Goal: Information Seeking & Learning: Learn about a topic

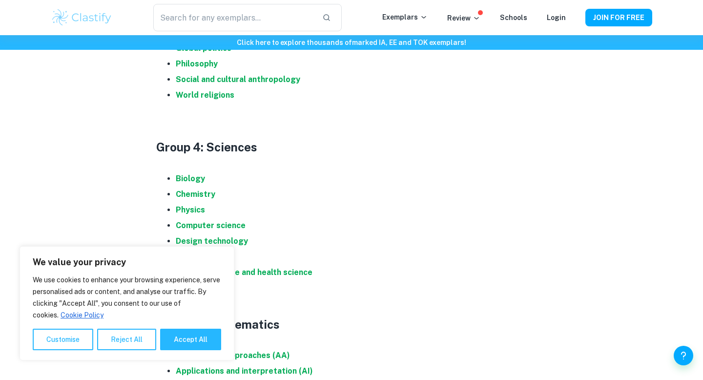
scroll to position [913, 0]
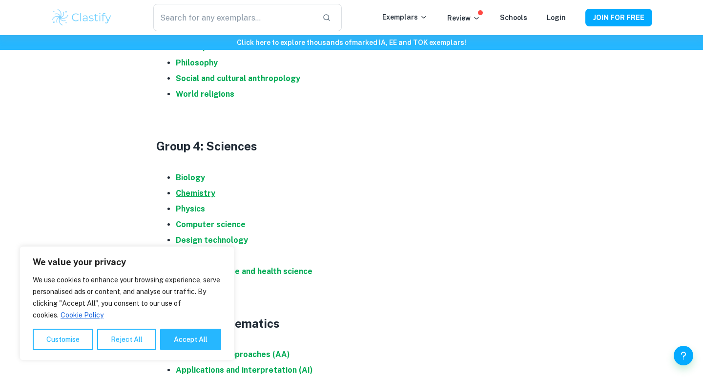
click at [210, 193] on strong "Chemistry" at bounding box center [196, 192] width 40 height 9
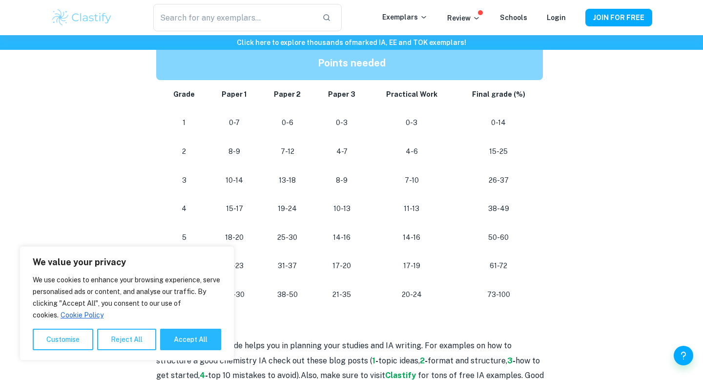
scroll to position [899, 0]
click at [178, 347] on button "Accept All" at bounding box center [190, 338] width 61 height 21
checkbox input "true"
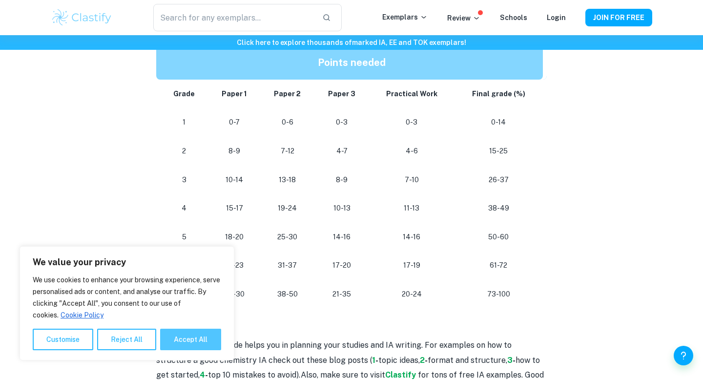
checkbox input "true"
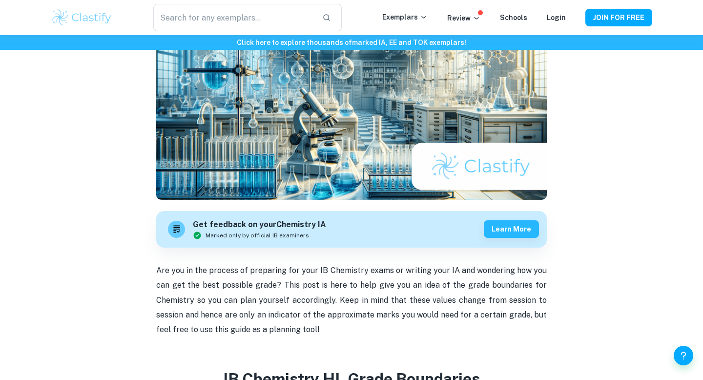
scroll to position [0, 0]
